Goal: Navigation & Orientation: Find specific page/section

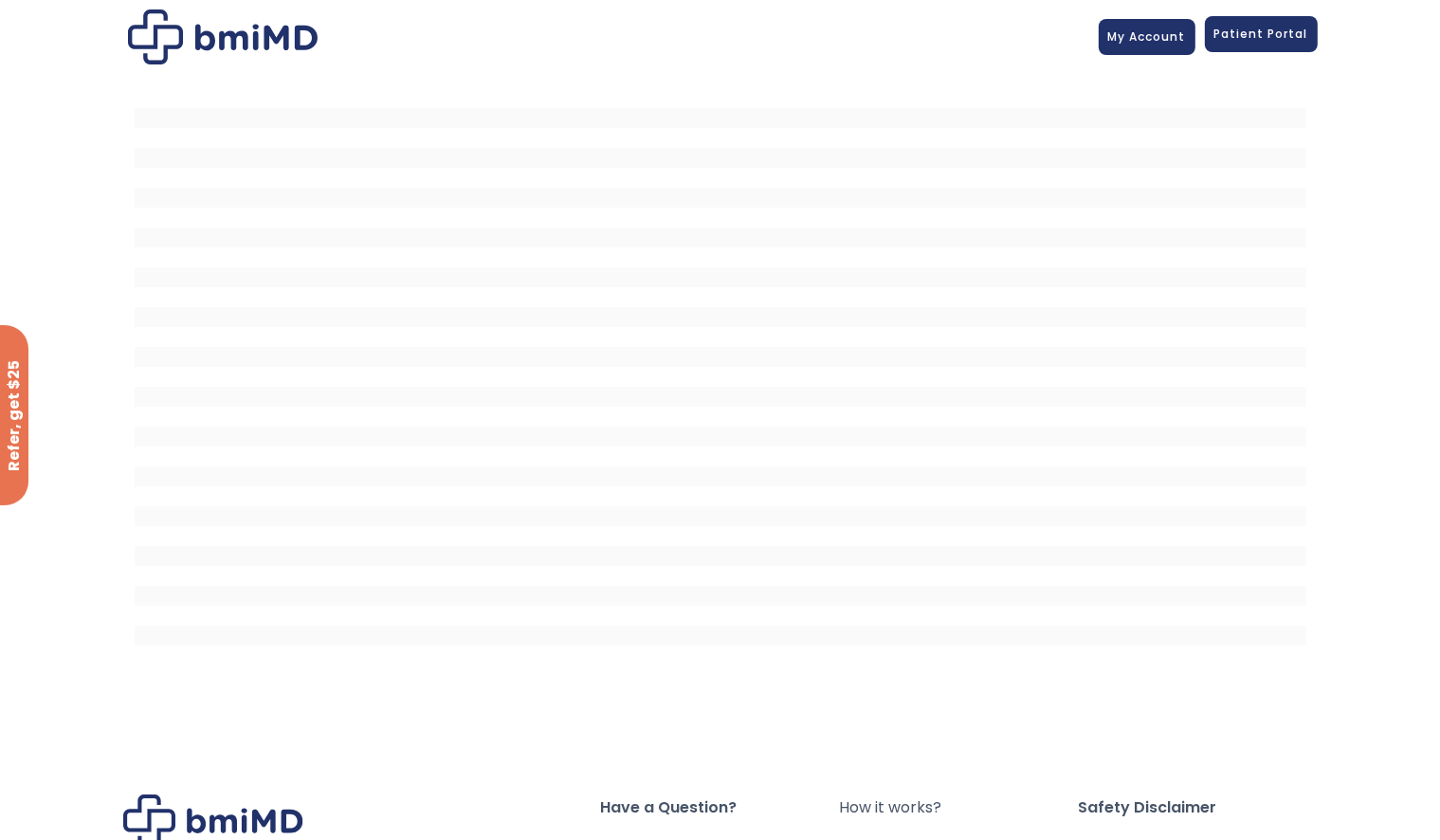
click at [1255, 27] on span "Patient Portal" at bounding box center [1261, 34] width 94 height 16
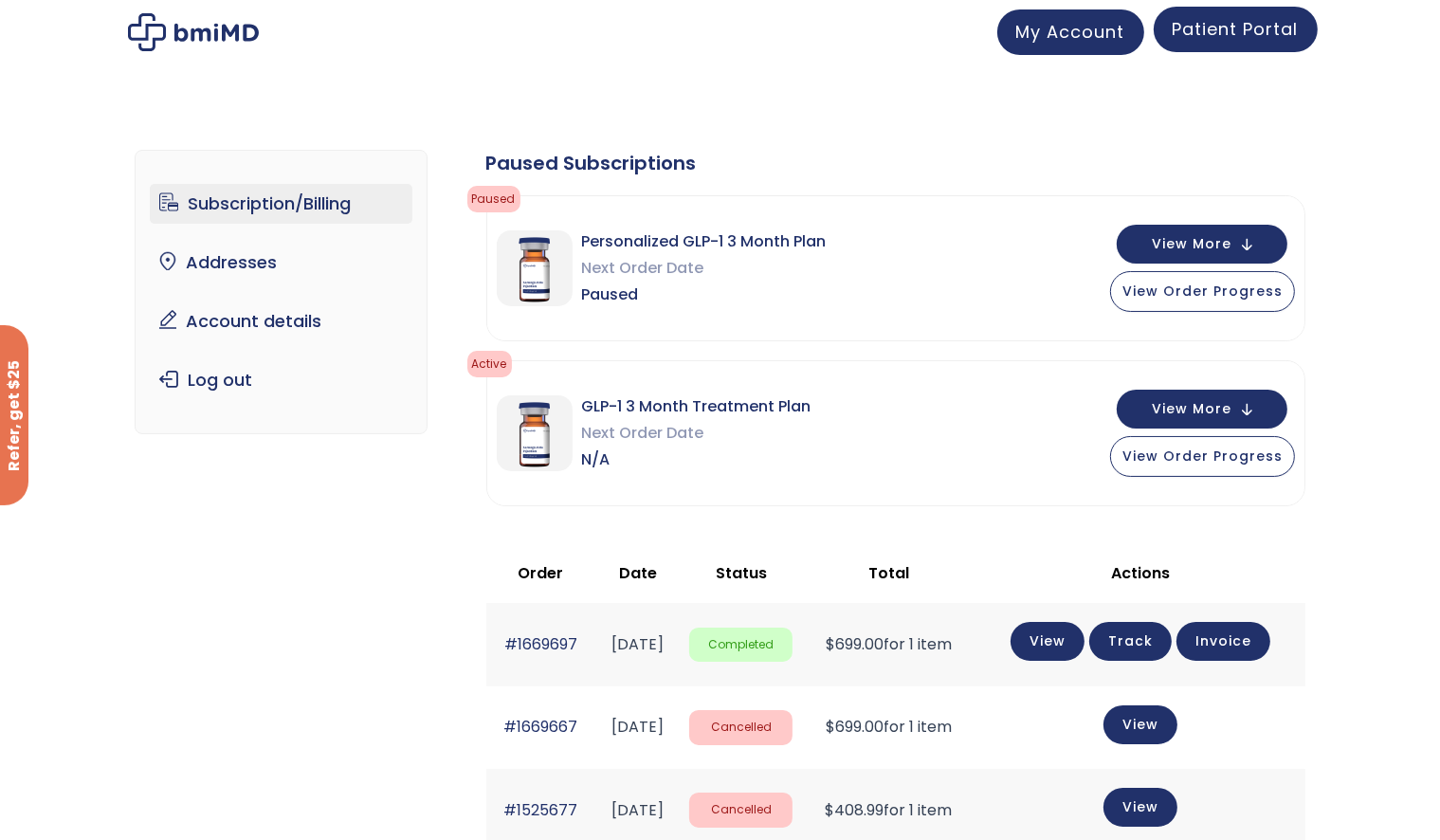
click at [1251, 23] on span "Patient Portal" at bounding box center [1235, 29] width 126 height 24
